Goal: Navigation & Orientation: Find specific page/section

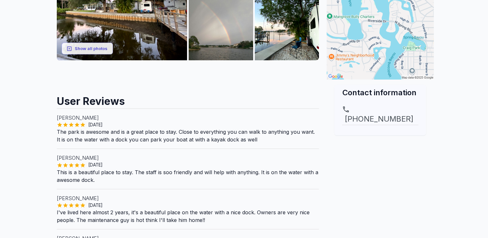
scroll to position [128, 0]
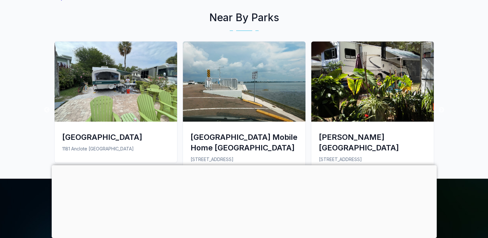
scroll to position [513, 0]
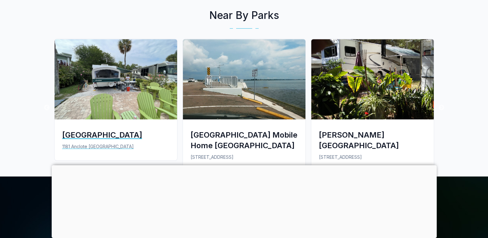
click at [92, 133] on div "[GEOGRAPHIC_DATA]" at bounding box center [115, 135] width 107 height 11
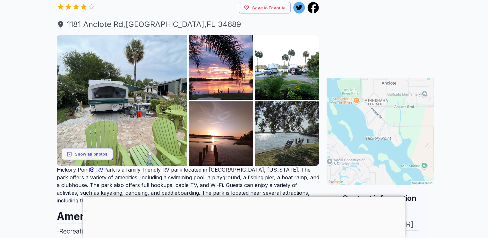
scroll to position [96, 0]
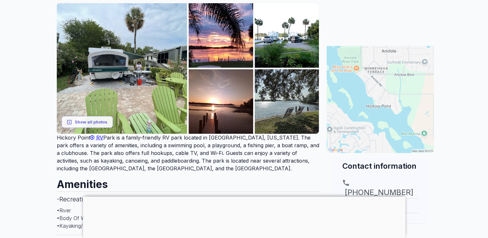
click at [397, 95] on img at bounding box center [380, 99] width 107 height 107
